Goal: Navigation & Orientation: Find specific page/section

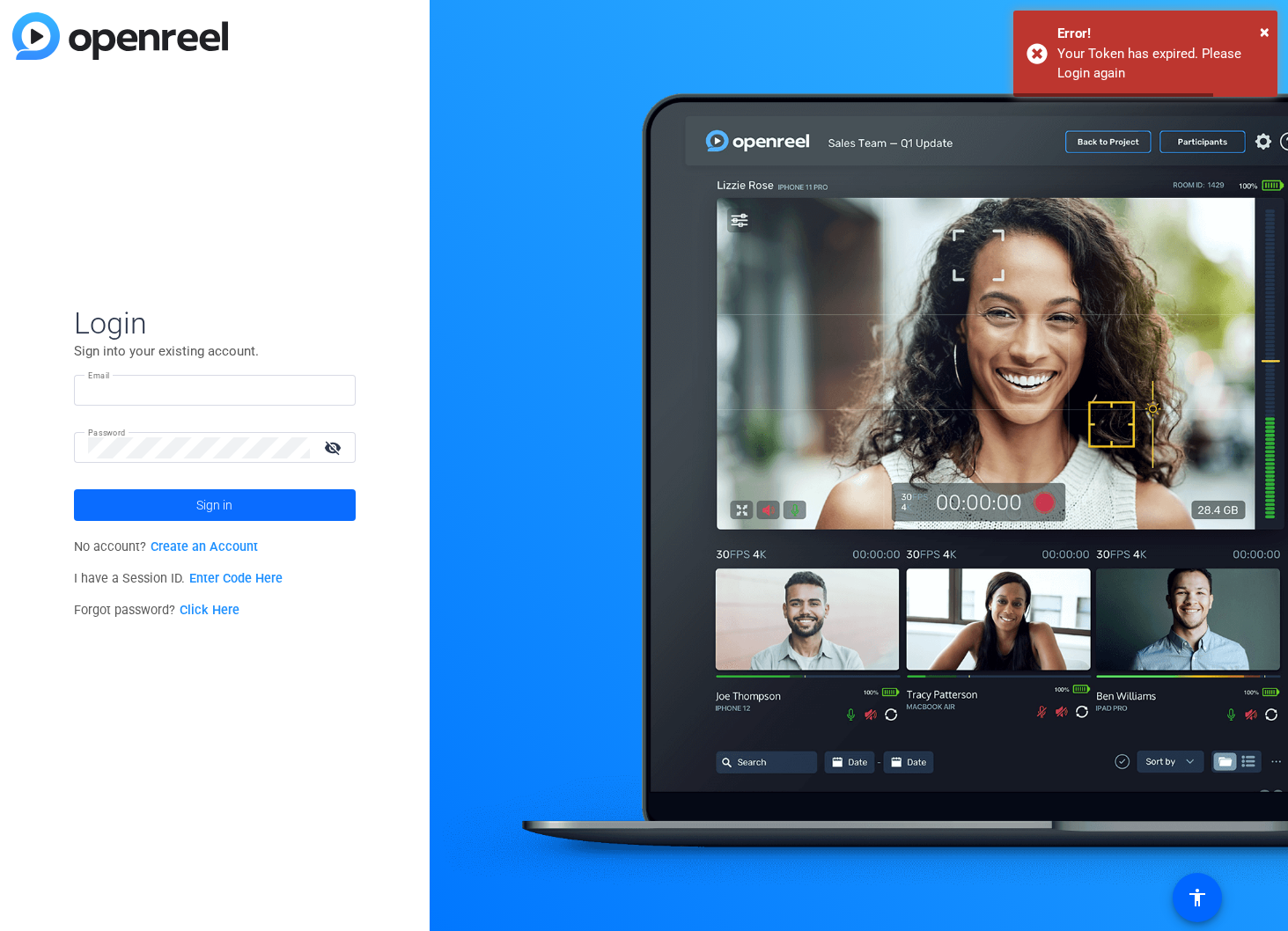
type input "[EMAIL_ADDRESS][DOMAIN_NAME]"
click at [235, 502] on span at bounding box center [215, 505] width 282 height 42
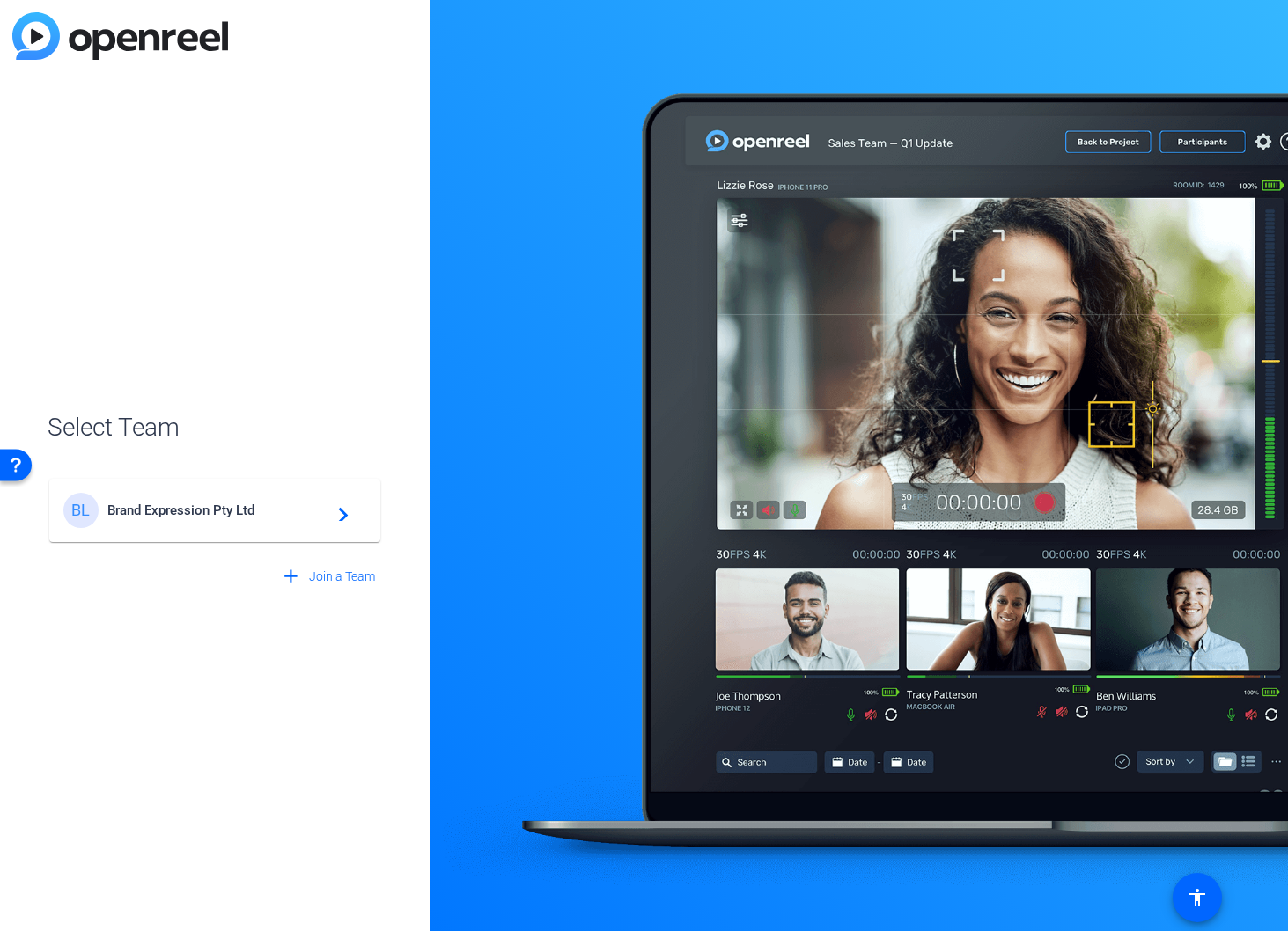
click at [176, 513] on span "Brand Expression Pty Ltd" at bounding box center [217, 510] width 220 height 16
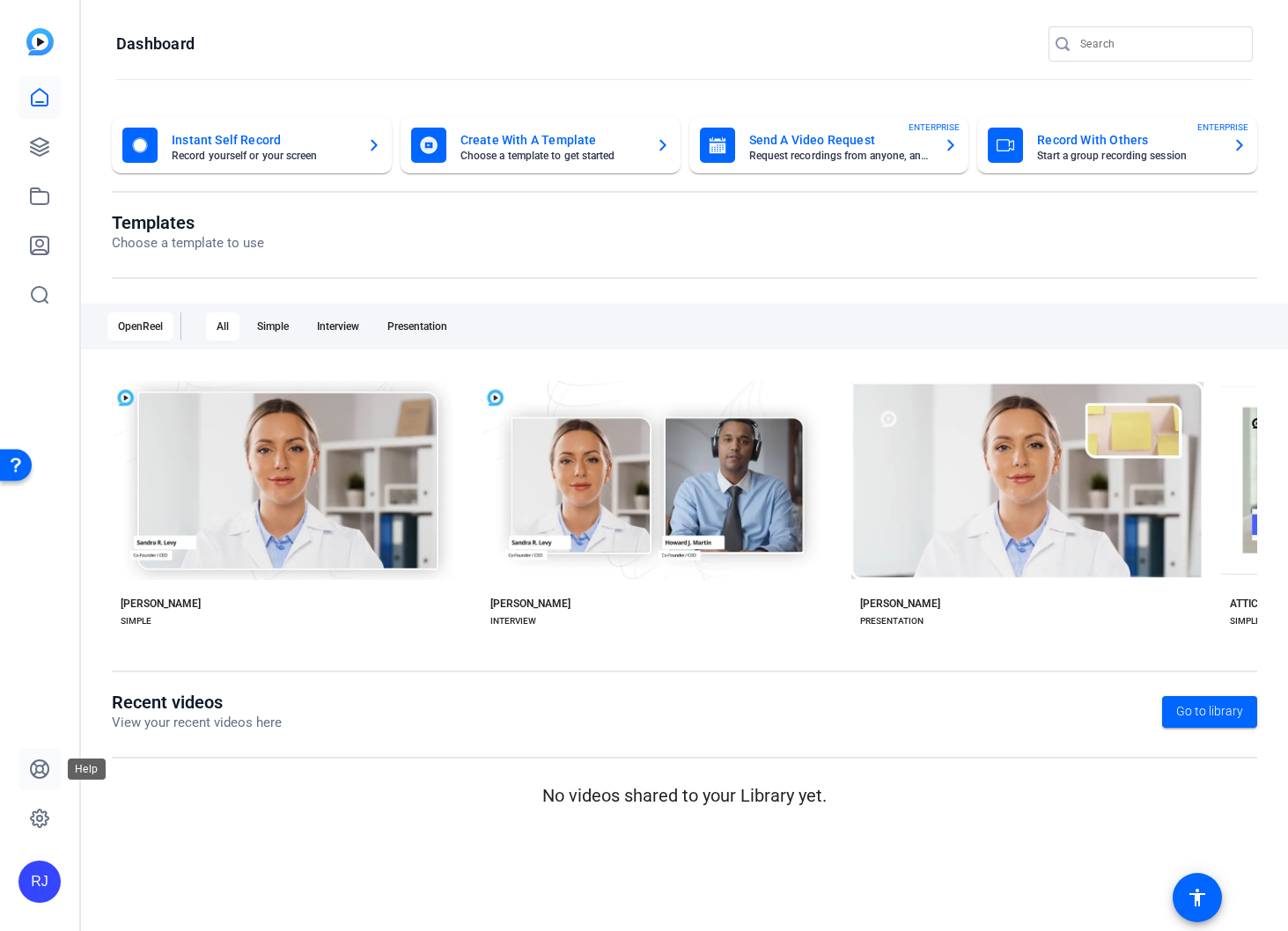
click at [42, 765] on icon at bounding box center [39, 768] width 17 height 17
click at [1199, 890] on mat-icon "accessibility" at bounding box center [1197, 897] width 21 height 21
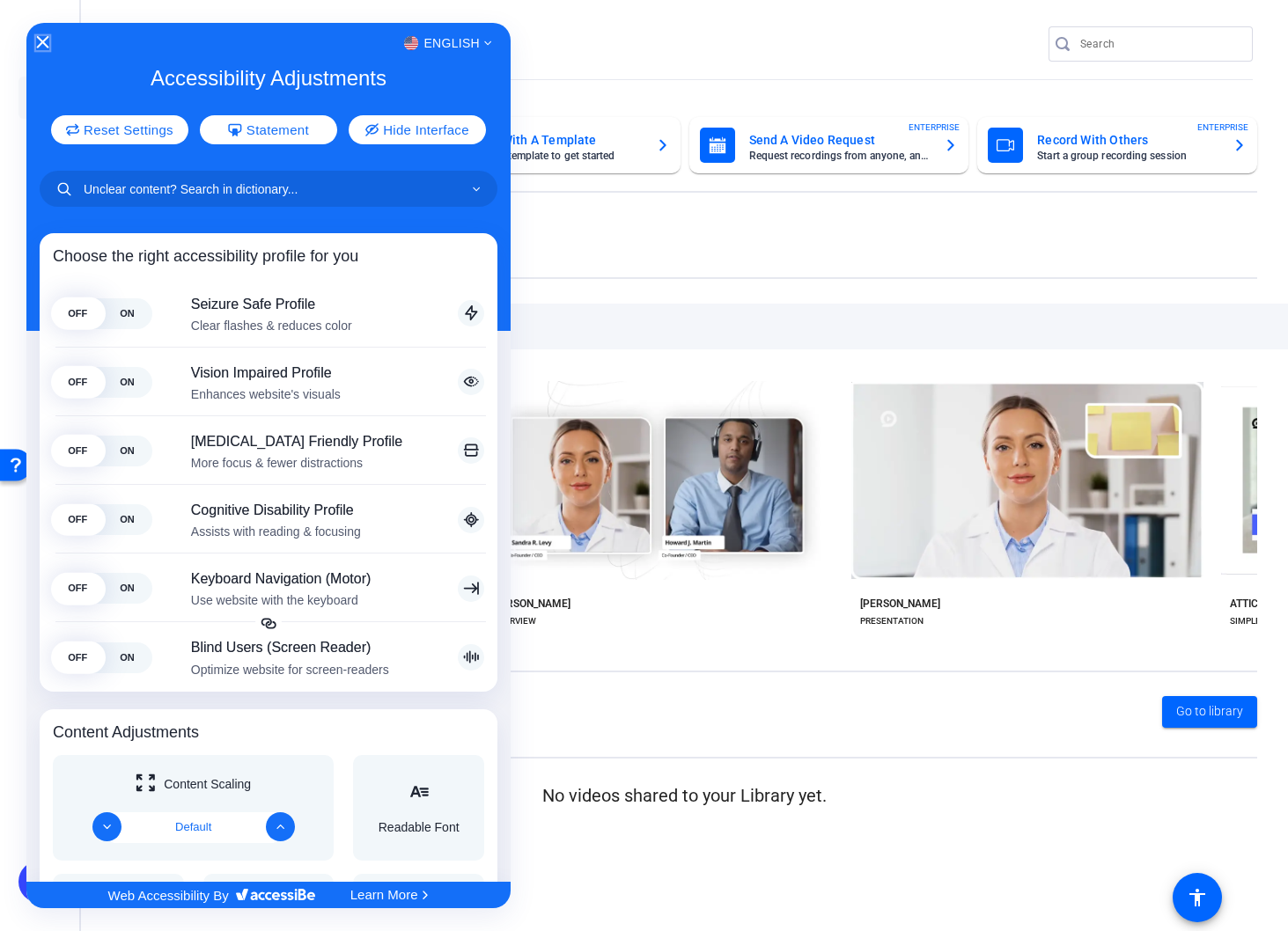
click at [39, 44] on icon "Close Accessibility Interface" at bounding box center [42, 41] width 12 height 12
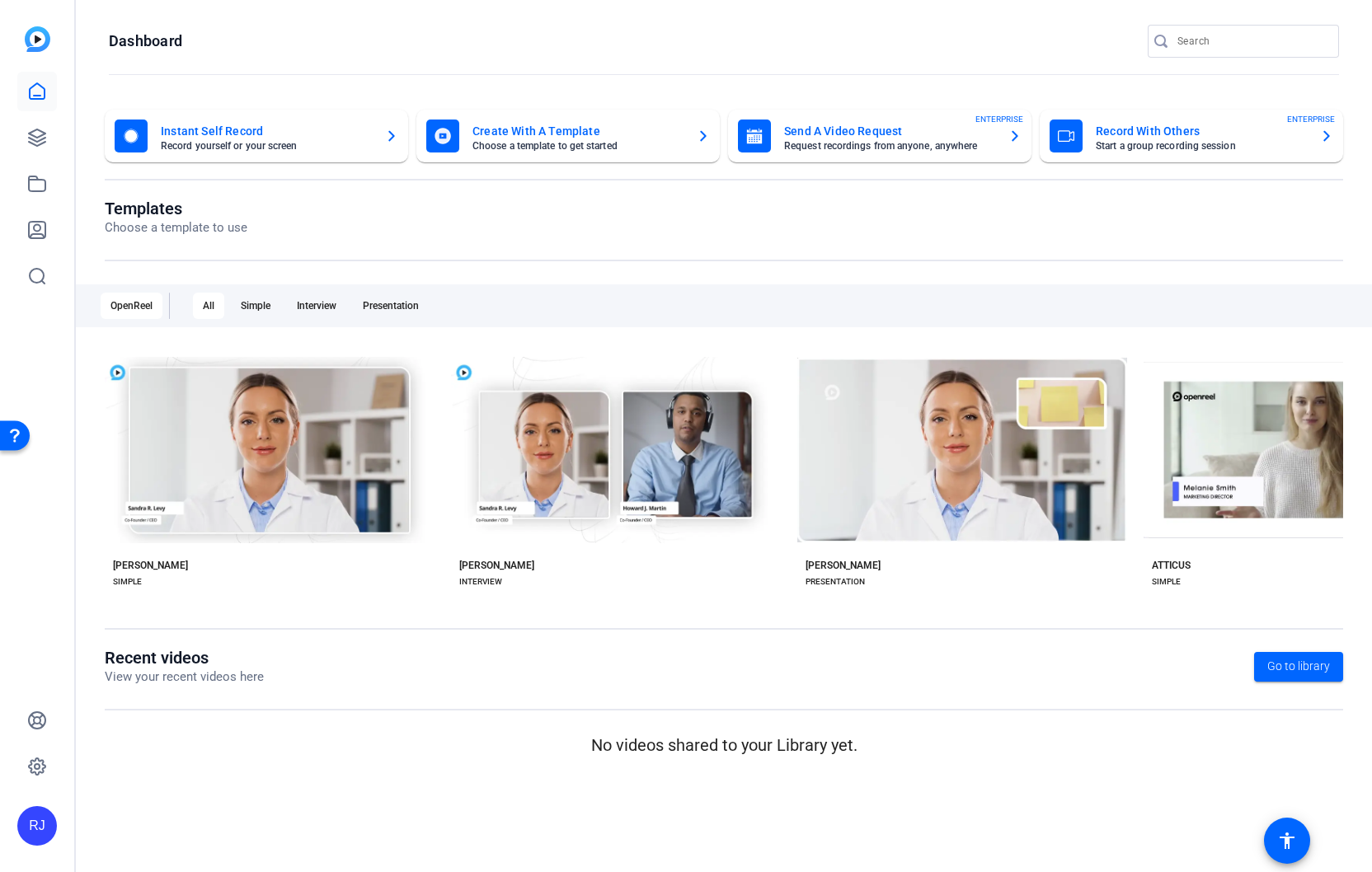
click at [32, 39] on img at bounding box center [38, 39] width 26 height 26
click at [36, 139] on icon at bounding box center [37, 137] width 20 height 20
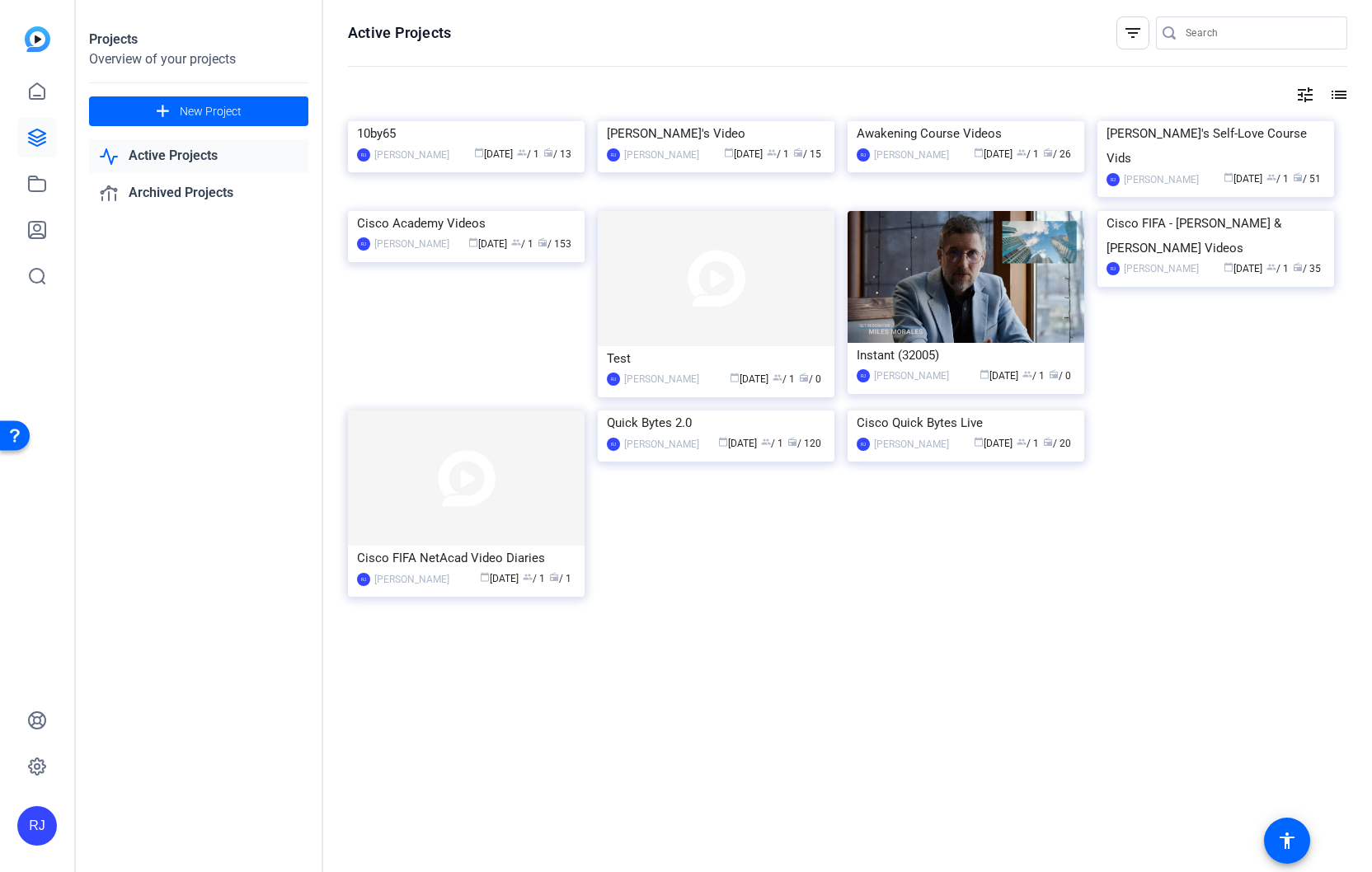
click at [1206, 96] on mat-icon "list" at bounding box center [1337, 94] width 20 height 20
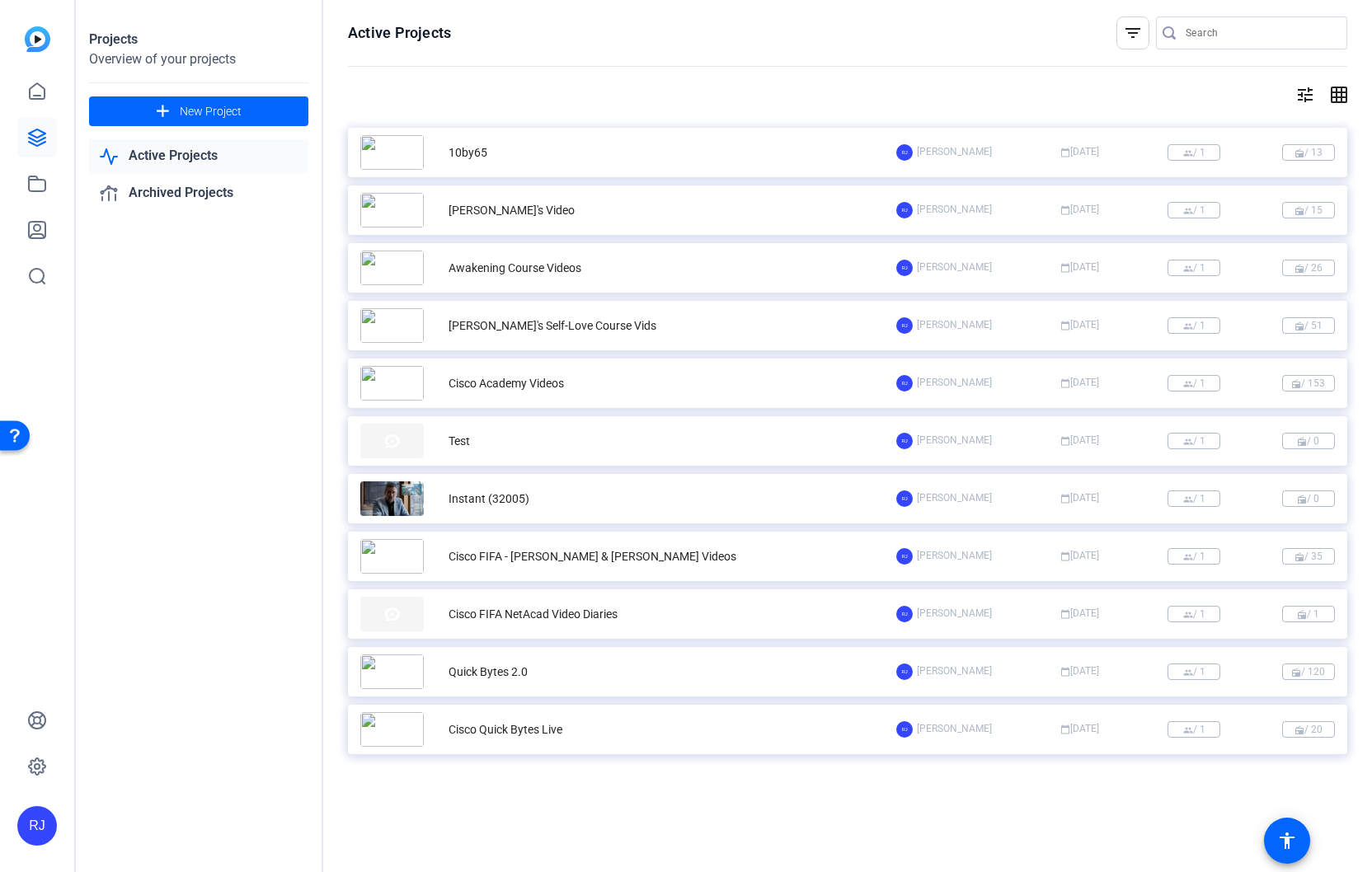
click at [1206, 92] on mat-icon "tune" at bounding box center [1305, 94] width 20 height 20
click at [974, 84] on div at bounding box center [686, 436] width 1372 height 872
click at [1206, 94] on mat-icon "grid_on" at bounding box center [1337, 94] width 20 height 20
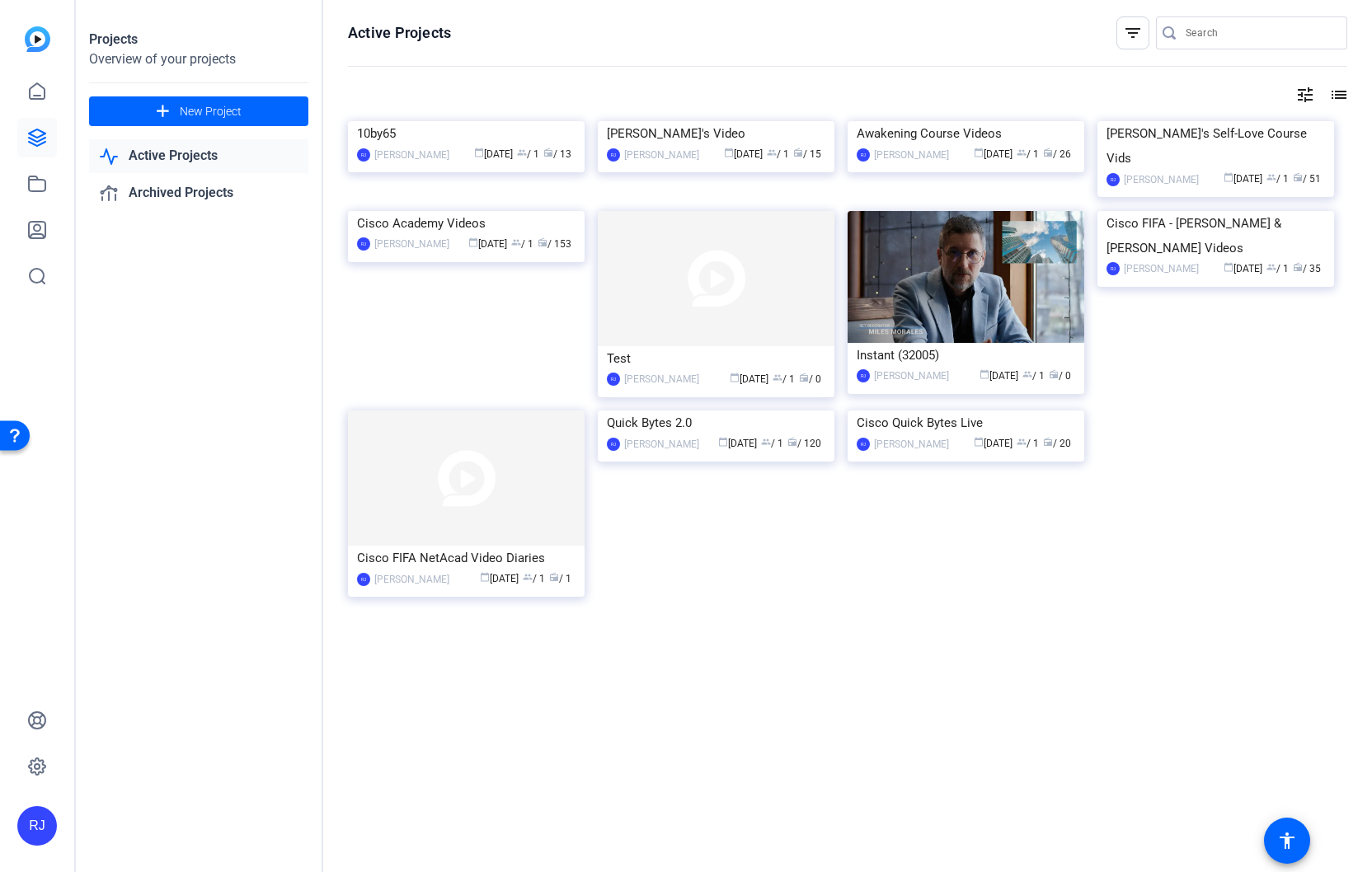
click at [12, 434] on div "Open Resource Center" at bounding box center [15, 434] width 13 height 13
